Goal: Check status: Check status

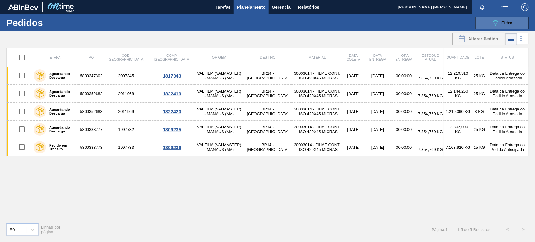
click at [495, 27] on button "089F7B8B-B2A5-4AFE-B5C0-19BA573D28AC Filtro" at bounding box center [502, 23] width 53 height 13
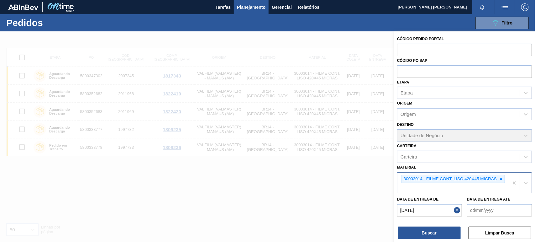
click at [500, 179] on icon at bounding box center [501, 179] width 4 height 4
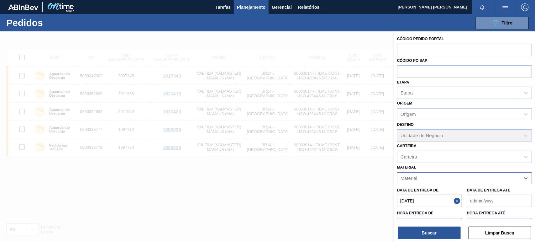
paste input "30034471"
type input "30034471"
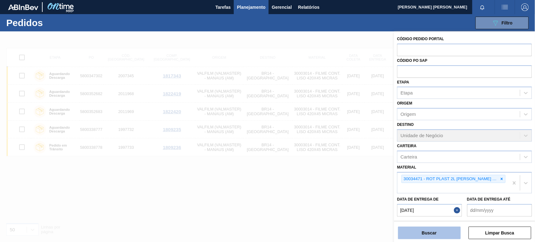
click at [444, 236] on button "Buscar" at bounding box center [429, 232] width 63 height 13
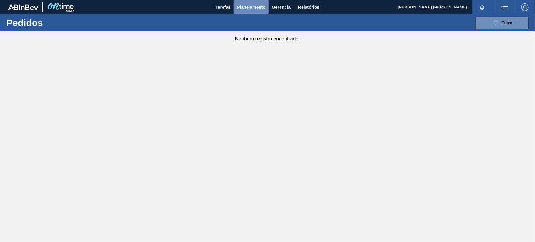
click at [256, 10] on span "Planejamento" at bounding box center [251, 7] width 29 height 8
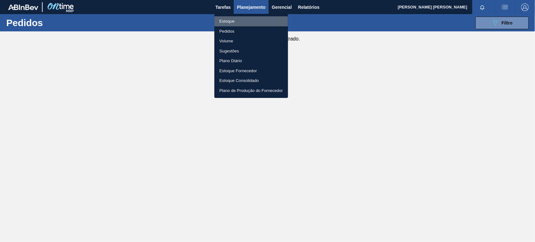
click at [237, 20] on li "Estoque" at bounding box center [251, 21] width 74 height 10
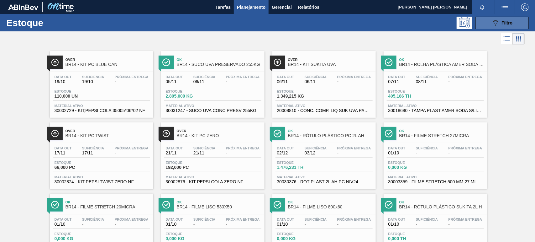
click at [500, 24] on div "089F7B8B-B2A5-4AFE-B5C0-19BA573D28AC Filtro" at bounding box center [502, 23] width 21 height 8
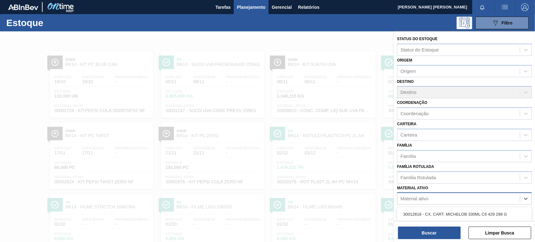
scroll to position [61, 0]
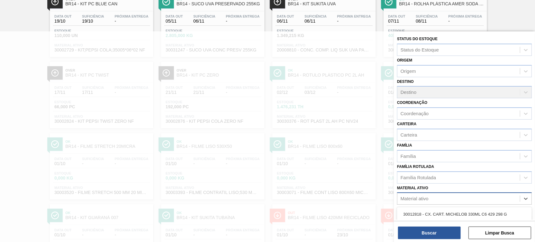
click at [426, 198] on div "Material ativo" at bounding box center [415, 198] width 28 height 5
paste ativo "30034471"
type ativo "30034471"
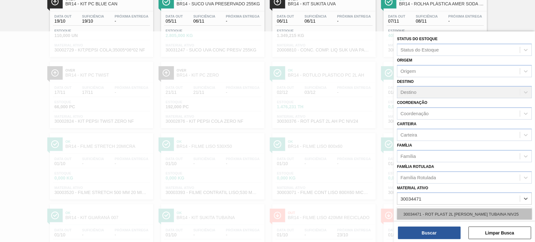
click at [451, 212] on div "30034471 - ROT PLAST 2L [PERSON_NAME] TUBAINA NIV25" at bounding box center [464, 214] width 135 height 12
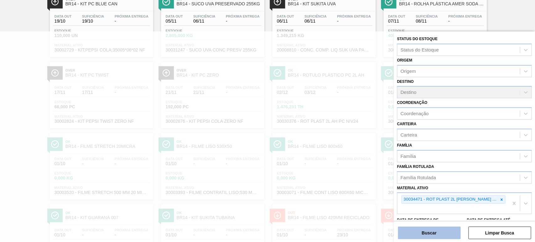
click at [446, 233] on button "Buscar" at bounding box center [429, 232] width 63 height 13
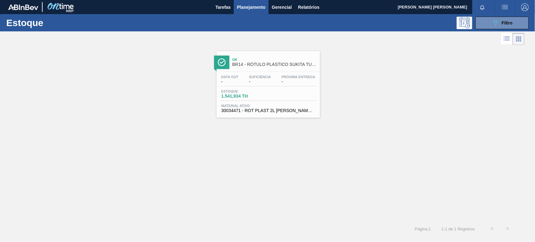
click at [278, 59] on span "Ok" at bounding box center [274, 60] width 85 height 4
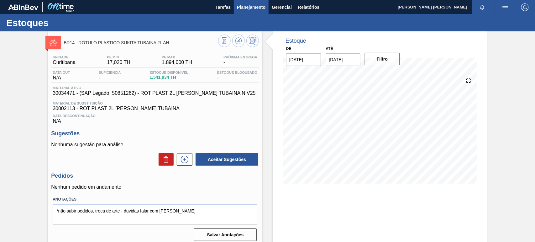
click at [254, 8] on span "Planejamento" at bounding box center [251, 7] width 29 height 8
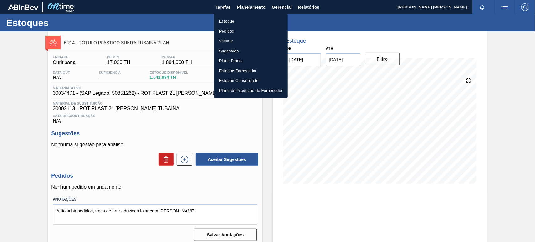
click at [229, 32] on li "Pedidos" at bounding box center [251, 31] width 74 height 10
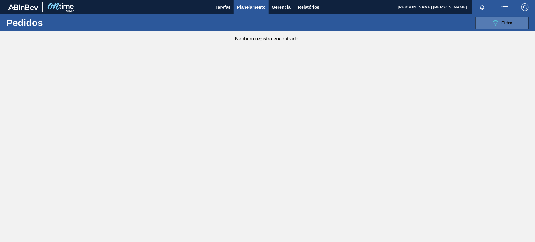
click at [501, 25] on div "089F7B8B-B2A5-4AFE-B5C0-19BA573D28AC Filtro" at bounding box center [502, 23] width 21 height 8
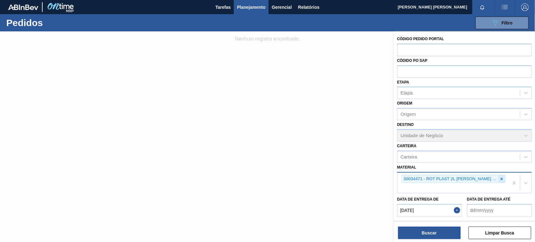
click at [500, 179] on icon at bounding box center [502, 179] width 4 height 4
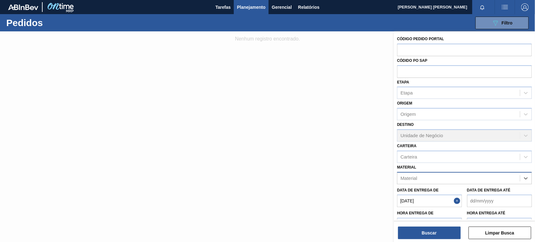
click at [449, 177] on div "Material" at bounding box center [459, 177] width 123 height 9
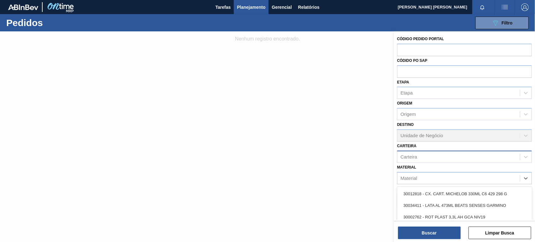
click at [429, 159] on div "Carteira" at bounding box center [459, 156] width 123 height 9
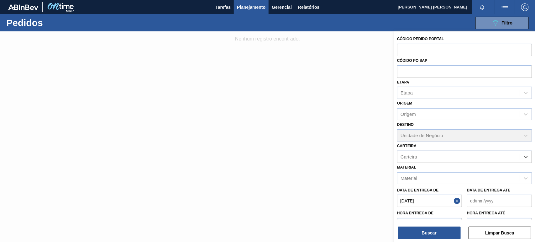
click at [429, 159] on div "Carteira" at bounding box center [459, 156] width 123 height 9
click at [451, 234] on button "Buscar" at bounding box center [429, 232] width 63 height 13
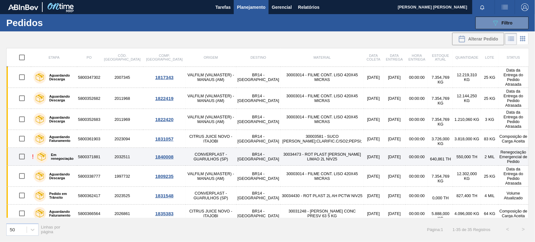
click at [281, 148] on td "30034473 - ROT PLAST [PERSON_NAME] LIMAO 2L NIV25" at bounding box center [322, 157] width 83 height 18
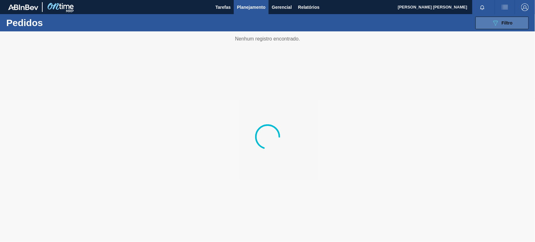
click at [493, 17] on button "089F7B8B-B2A5-4AFE-B5C0-19BA573D28AC Filtro" at bounding box center [502, 23] width 53 height 13
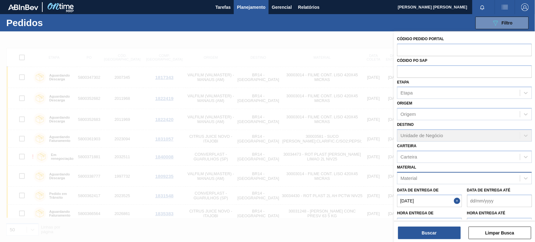
click at [426, 181] on div "Material" at bounding box center [459, 177] width 123 height 9
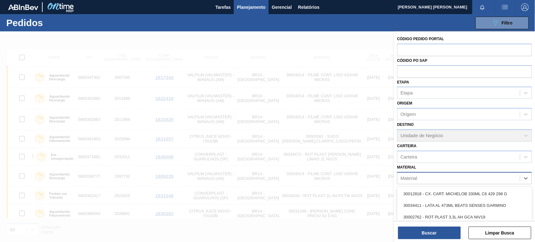
paste input "30034560"
type input "30034560"
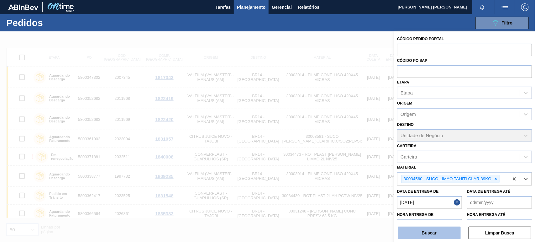
click at [441, 232] on button "Buscar" at bounding box center [429, 232] width 63 height 13
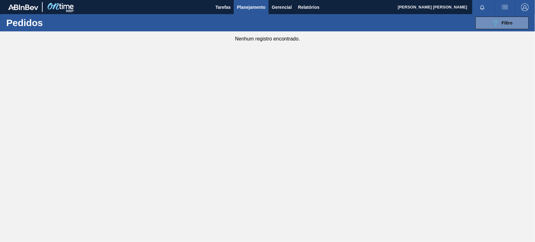
click at [259, 3] on button "Planejamento" at bounding box center [251, 7] width 35 height 14
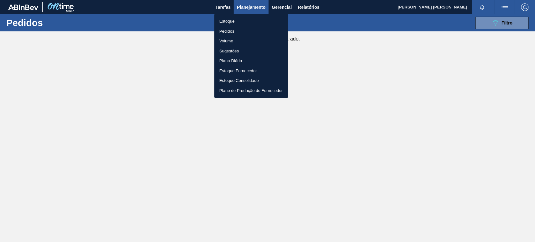
click at [229, 20] on li "Estoque" at bounding box center [251, 21] width 74 height 10
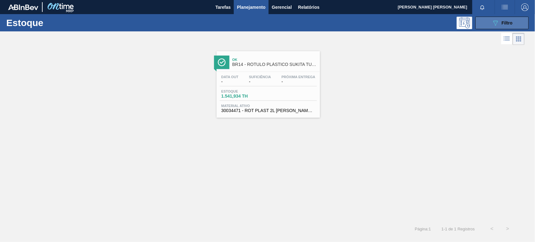
click at [496, 18] on button "089F7B8B-B2A5-4AFE-B5C0-19BA573D28AC Filtro" at bounding box center [502, 23] width 53 height 13
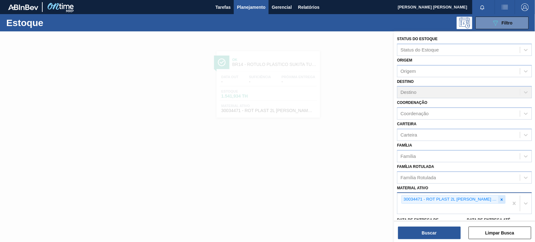
click at [502, 198] on icon at bounding box center [502, 199] width 2 height 2
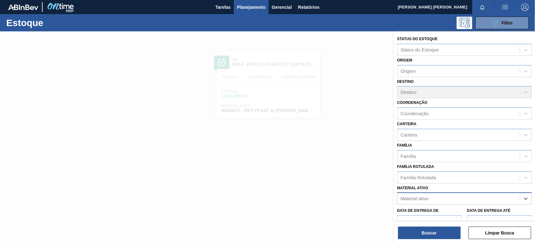
paste ativo "30034560"
type ativo "30034560"
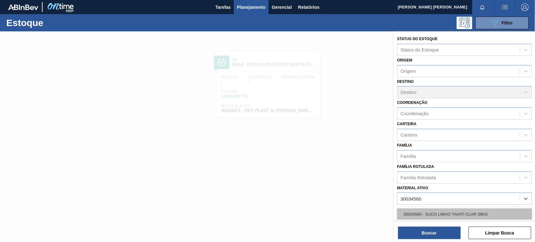
click at [449, 214] on div "30034560 - SUCO LIMAO TAHITI CLAR 39KG" at bounding box center [464, 214] width 135 height 12
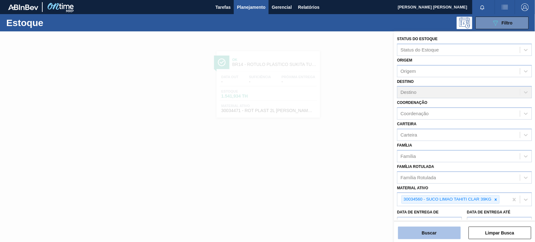
click at [438, 233] on button "Buscar" at bounding box center [429, 232] width 63 height 13
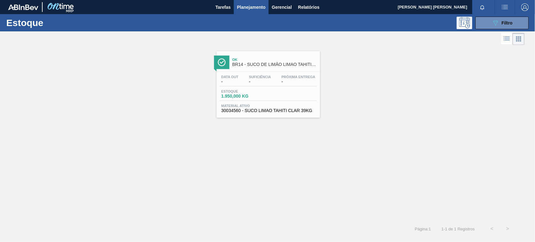
click at [255, 62] on span "BR14 - SUCO DE LIMÃO LIMAO TAHITI CLAR" at bounding box center [274, 64] width 85 height 5
